Goal: Task Accomplishment & Management: Manage account settings

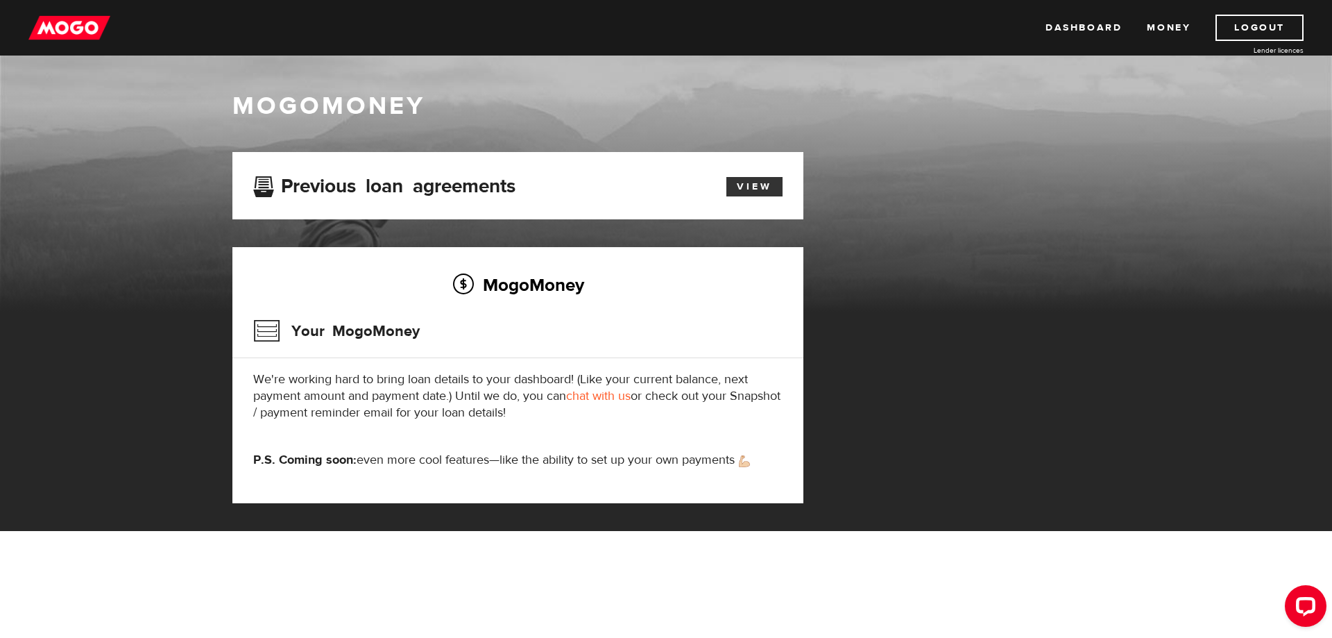
click at [775, 187] on link "View" at bounding box center [755, 186] width 56 height 19
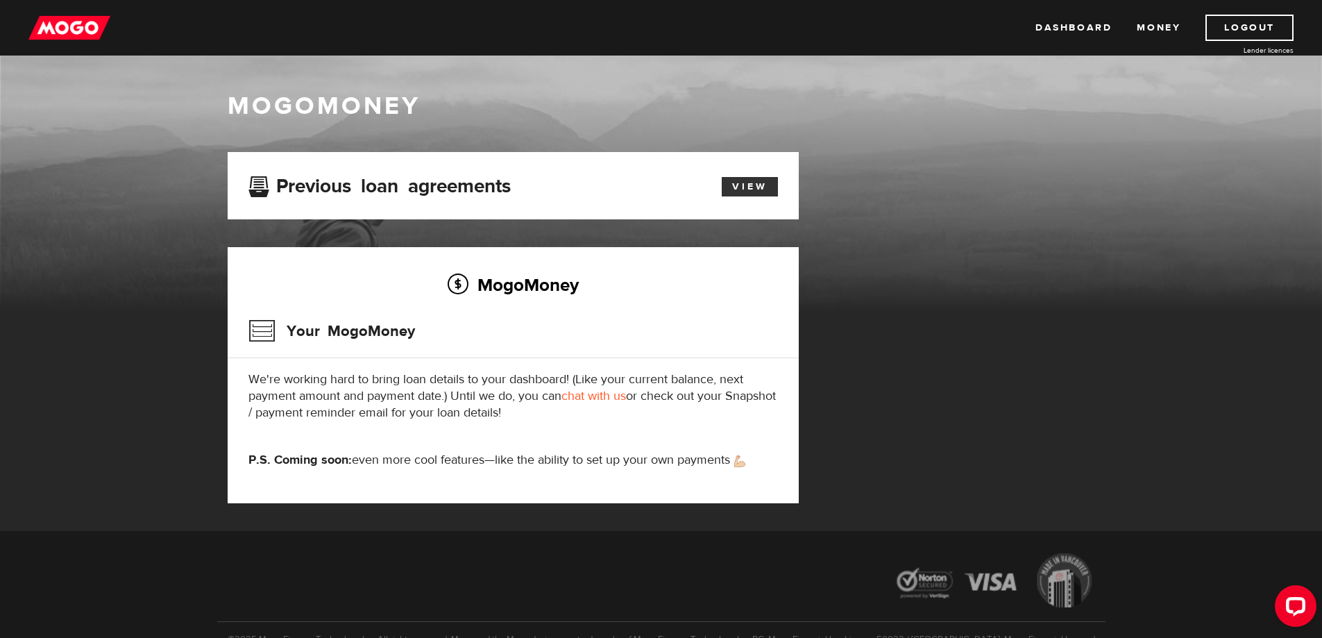
click at [747, 187] on link "View" at bounding box center [750, 186] width 56 height 19
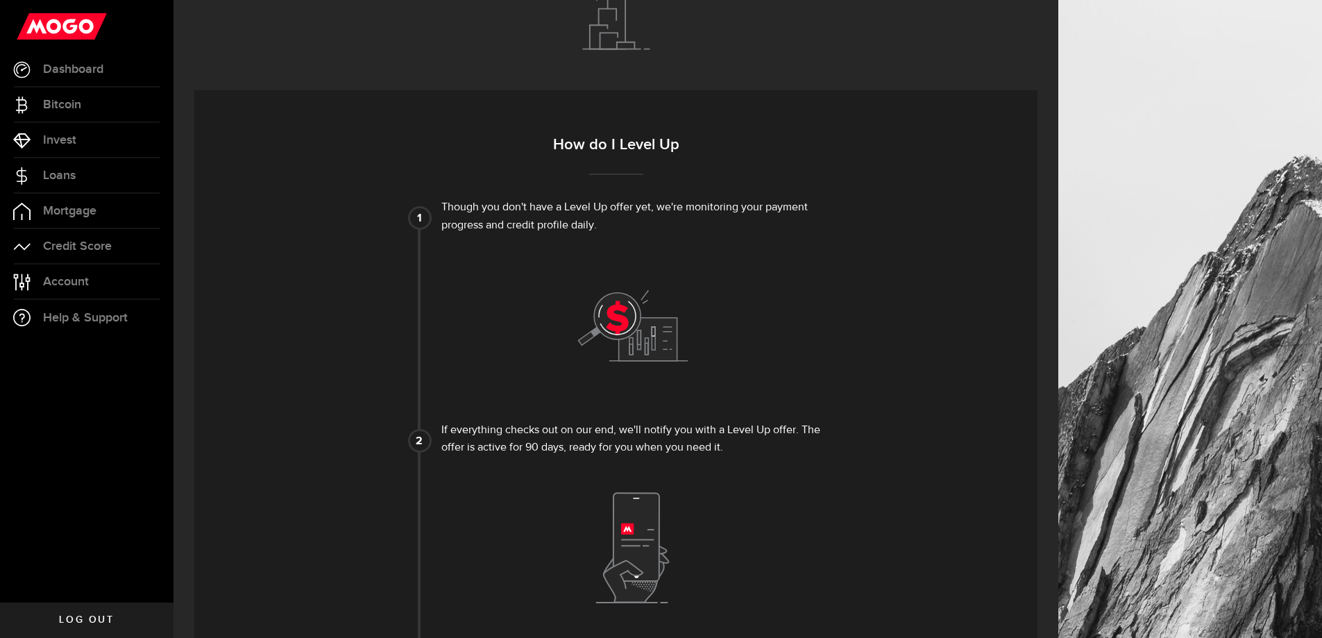
scroll to position [329, 0]
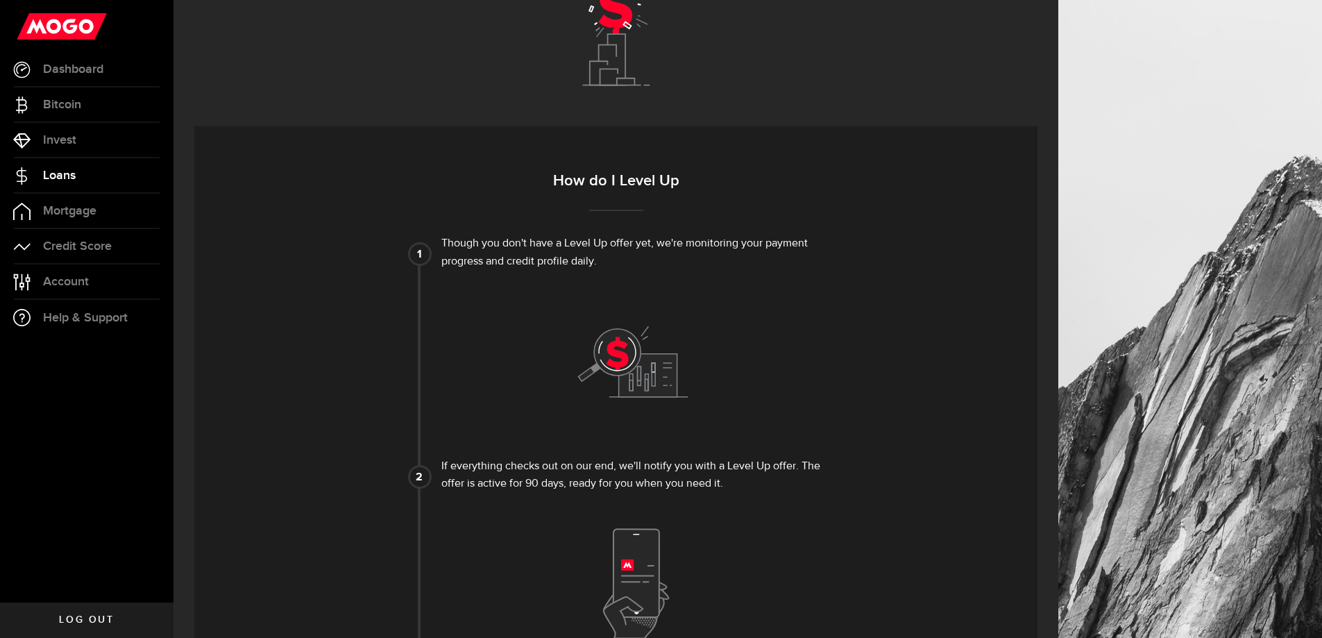
click at [50, 167] on link "Loans" at bounding box center [86, 175] width 173 height 35
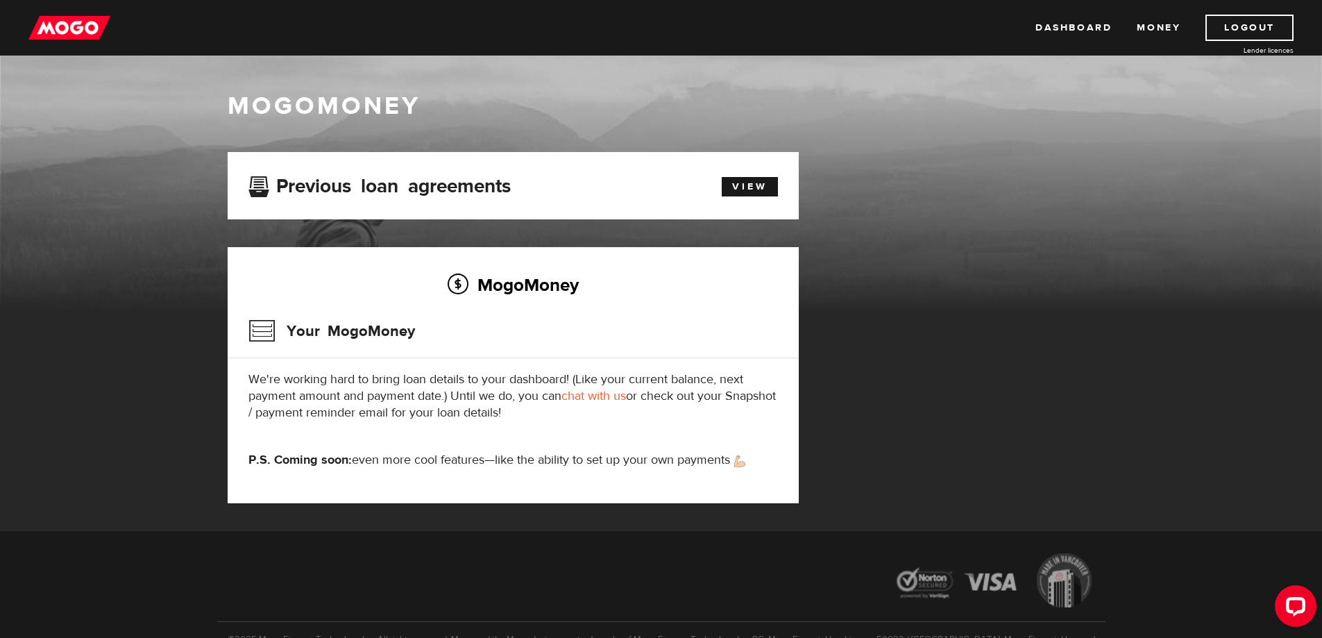
click at [321, 327] on h3 "Your MogoMoney" at bounding box center [331, 331] width 167 height 36
